Goal: Information Seeking & Learning: Learn about a topic

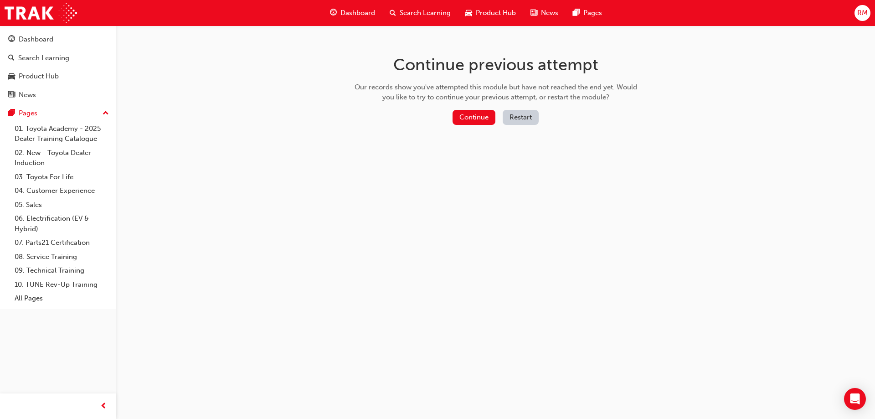
click at [519, 119] on button "Restart" at bounding box center [521, 117] width 36 height 15
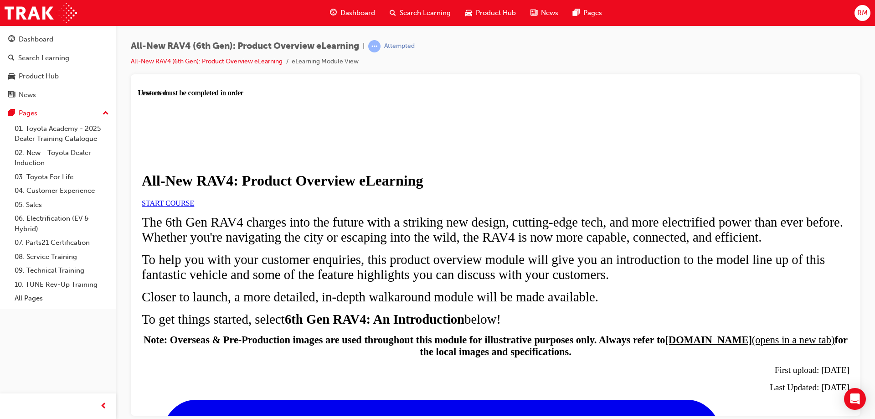
scroll to position [91, 0]
click at [194, 202] on link "START COURSE" at bounding box center [168, 203] width 52 height 8
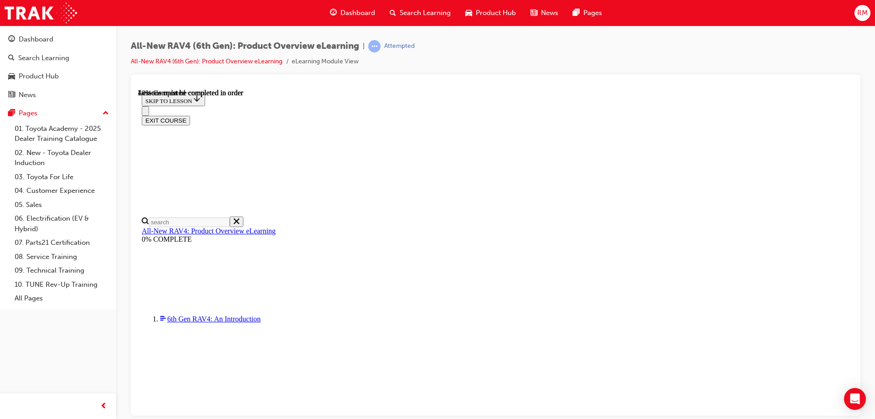
scroll to position [852, 0]
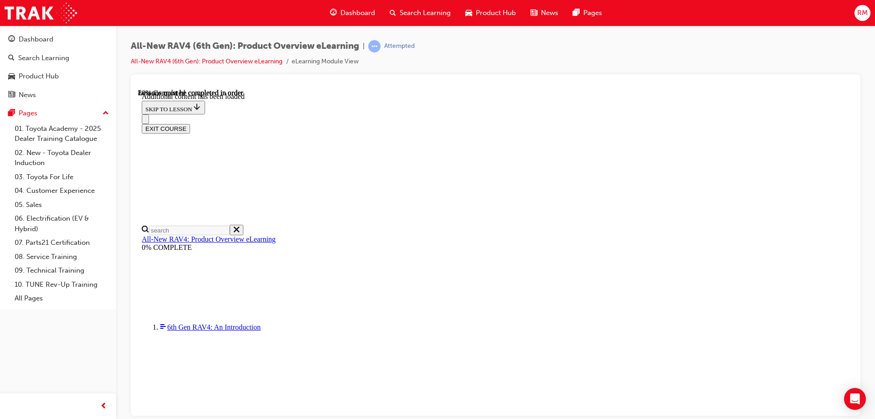
scroll to position [1160, 0]
drag, startPoint x: 391, startPoint y: 260, endPoint x: 255, endPoint y: 261, distance: 136.3
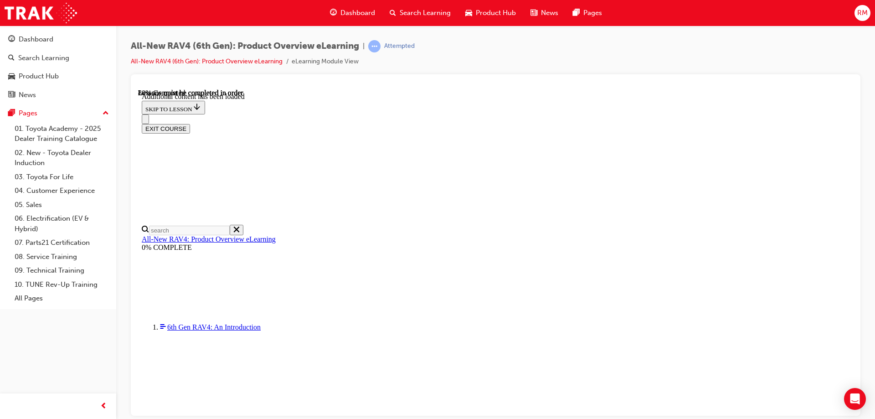
scroll to position [1340, 0]
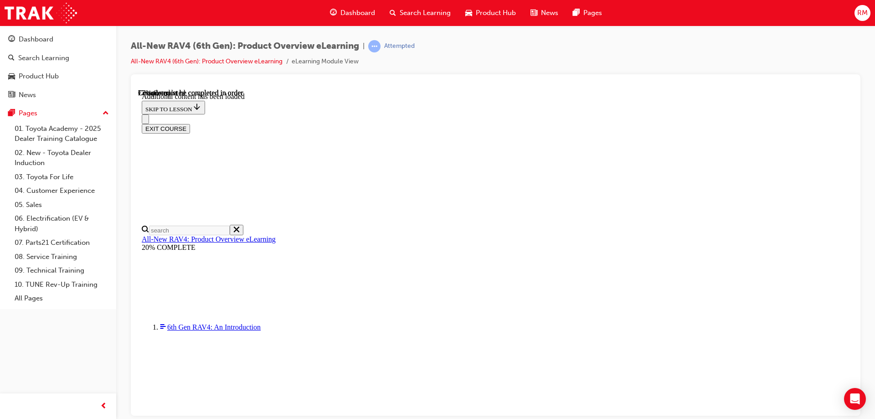
drag, startPoint x: 428, startPoint y: 225, endPoint x: 535, endPoint y: 222, distance: 106.2
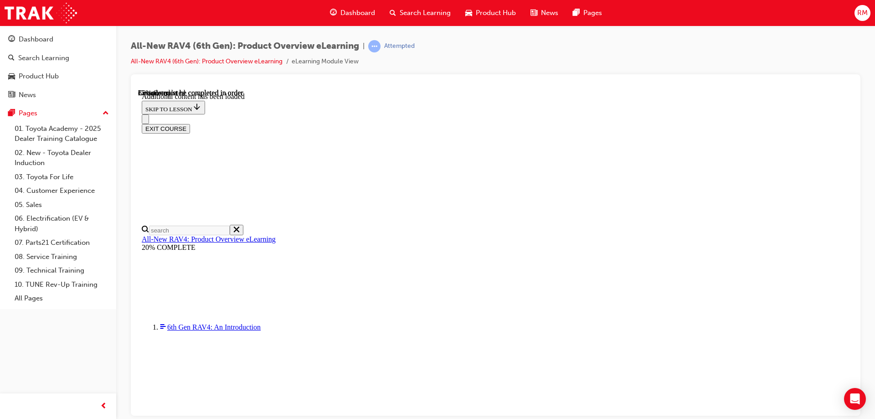
drag, startPoint x: 452, startPoint y: 242, endPoint x: 701, endPoint y: 251, distance: 249.9
drag, startPoint x: 477, startPoint y: 245, endPoint x: 634, endPoint y: 275, distance: 160.1
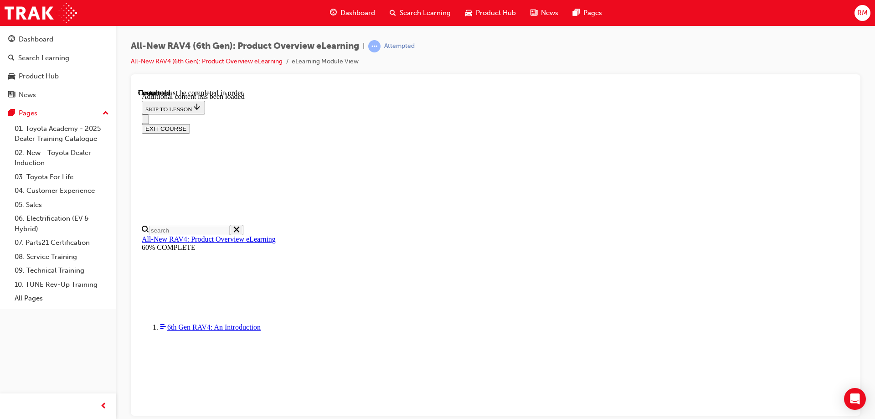
scroll to position [653, 0]
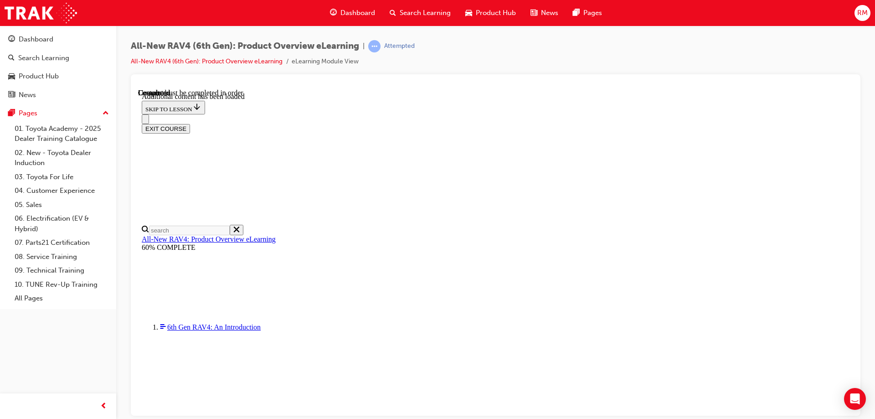
radio input "true"
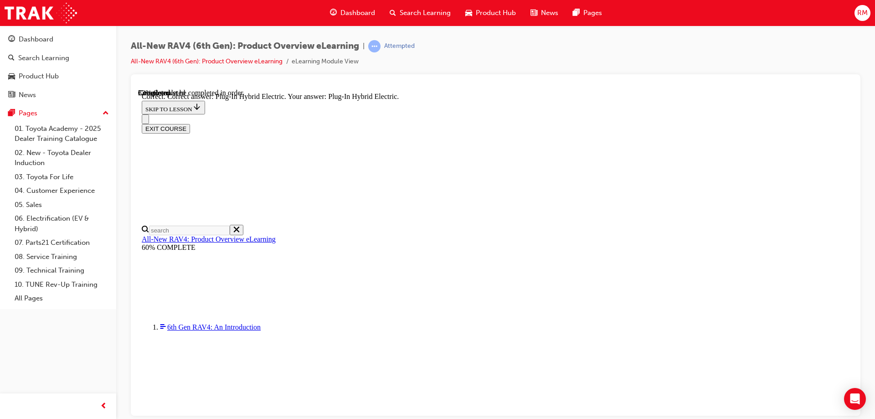
radio input "true"
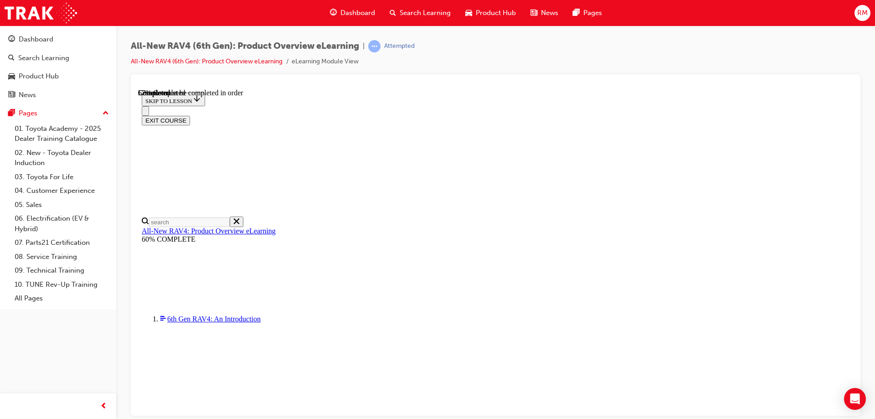
scroll to position [298, 0]
checkbox input "true"
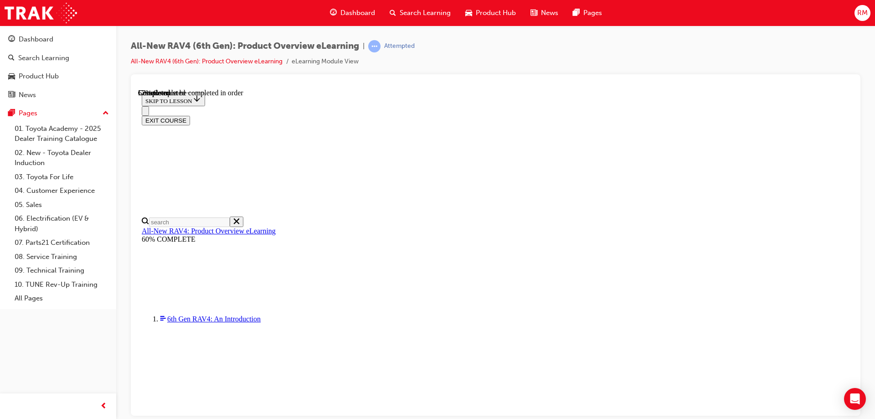
checkbox input "true"
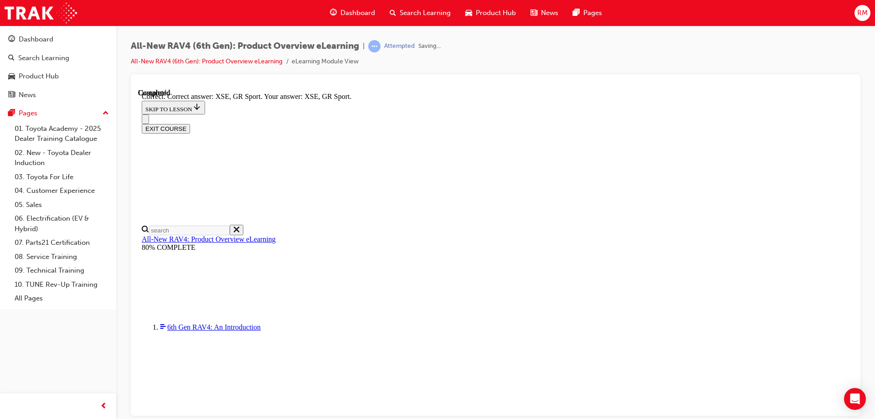
scroll to position [354, 0]
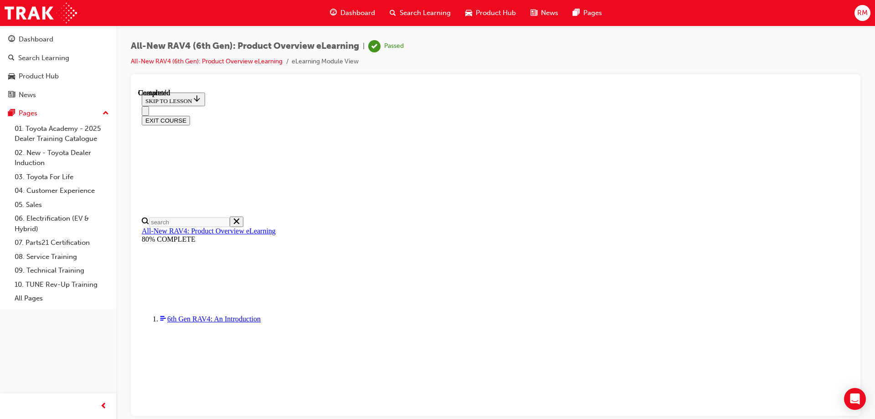
scroll to position [175, 0]
click at [190, 115] on button "EXIT COURSE" at bounding box center [166, 120] width 48 height 10
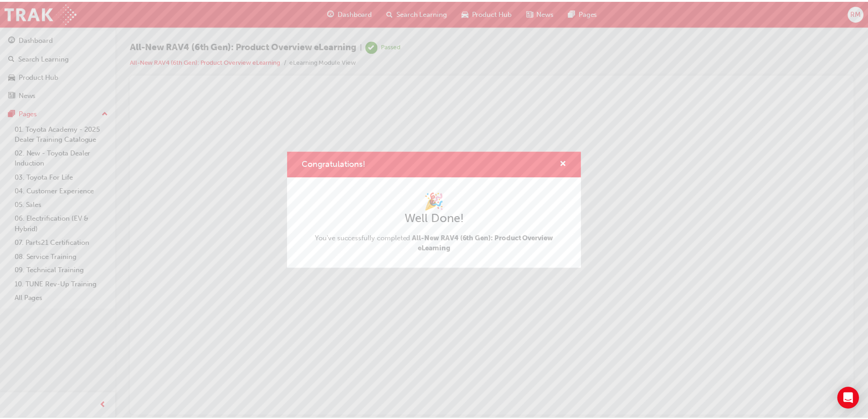
scroll to position [0, 0]
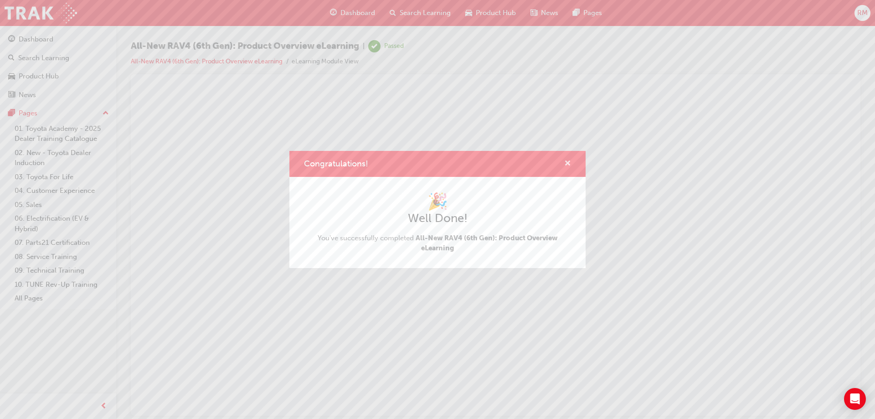
click at [566, 162] on span "cross-icon" at bounding box center [567, 164] width 7 height 8
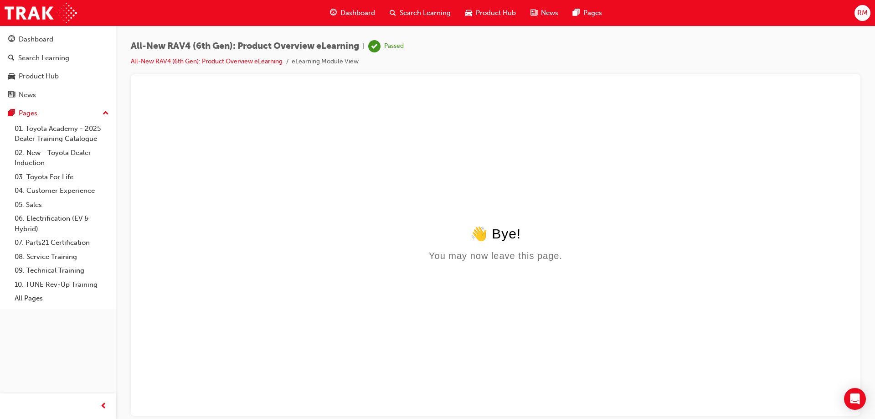
click at [349, 6] on div "Dashboard" at bounding box center [353, 13] width 60 height 19
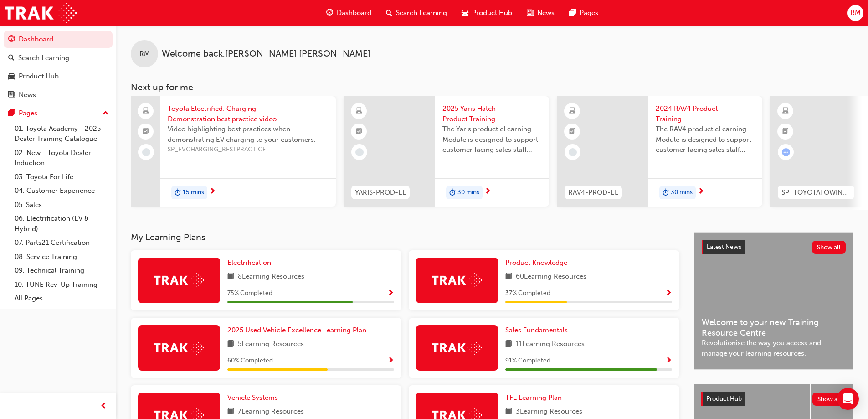
click at [678, 112] on span "2024 RAV4 Product Training" at bounding box center [705, 113] width 99 height 21
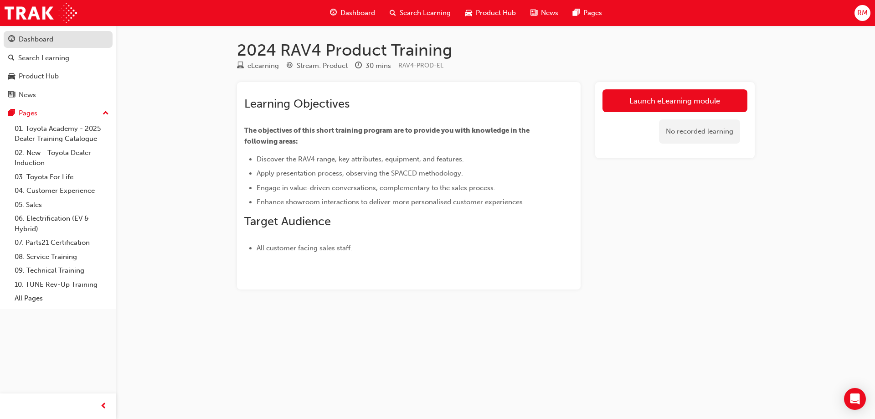
click at [20, 41] on div "Dashboard" at bounding box center [36, 39] width 35 height 10
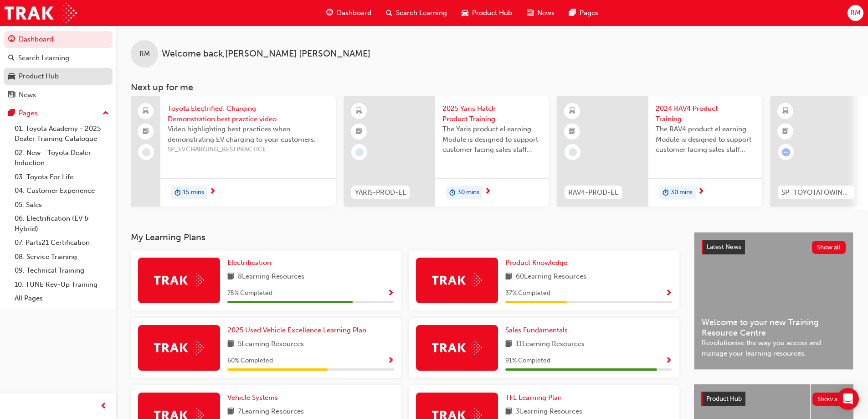
click at [30, 73] on div "Product Hub" at bounding box center [39, 76] width 40 height 10
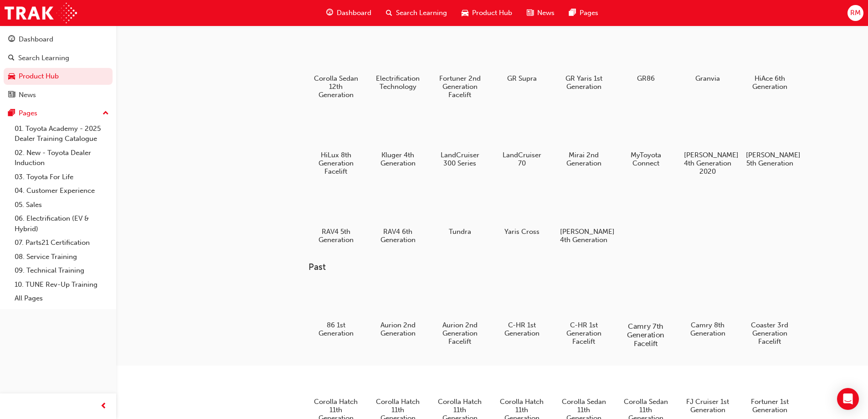
scroll to position [91, 0]
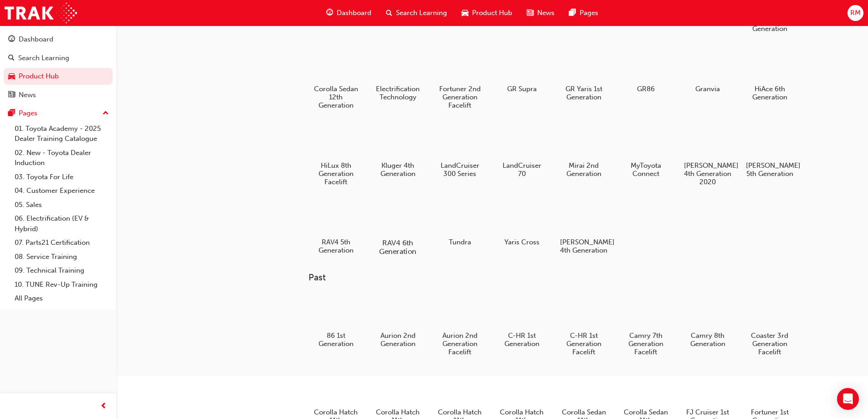
click at [386, 240] on h5 "RAV4 6th Generation" at bounding box center [397, 246] width 51 height 17
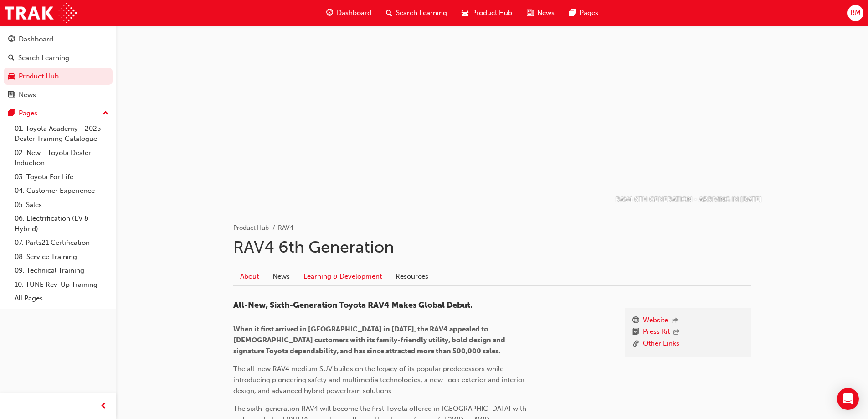
click at [350, 279] on link "Learning & Development" at bounding box center [343, 275] width 92 height 17
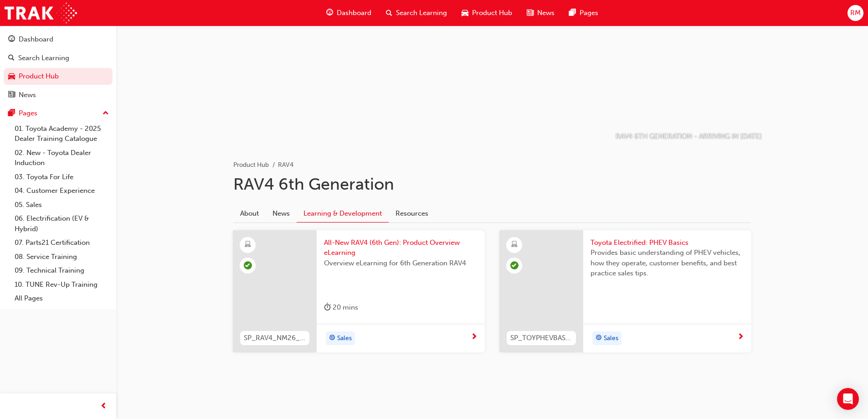
scroll to position [63, 0]
click at [664, 242] on span "Toyota Electrified: PHEV Basics" at bounding box center [668, 242] width 154 height 10
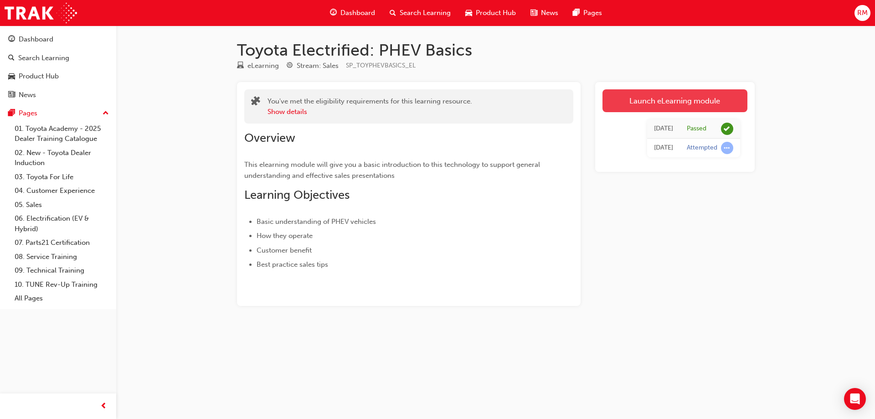
click at [692, 94] on link "Launch eLearning module" at bounding box center [674, 100] width 145 height 23
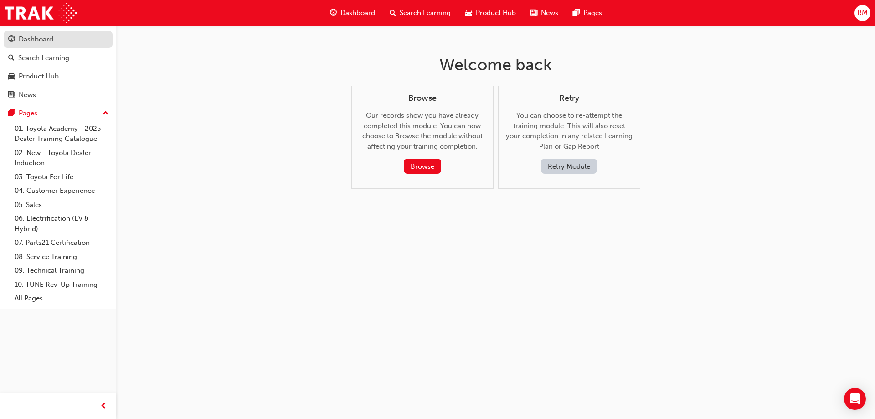
click at [26, 41] on div "Dashboard" at bounding box center [36, 39] width 35 height 10
